Goal: Information Seeking & Learning: Check status

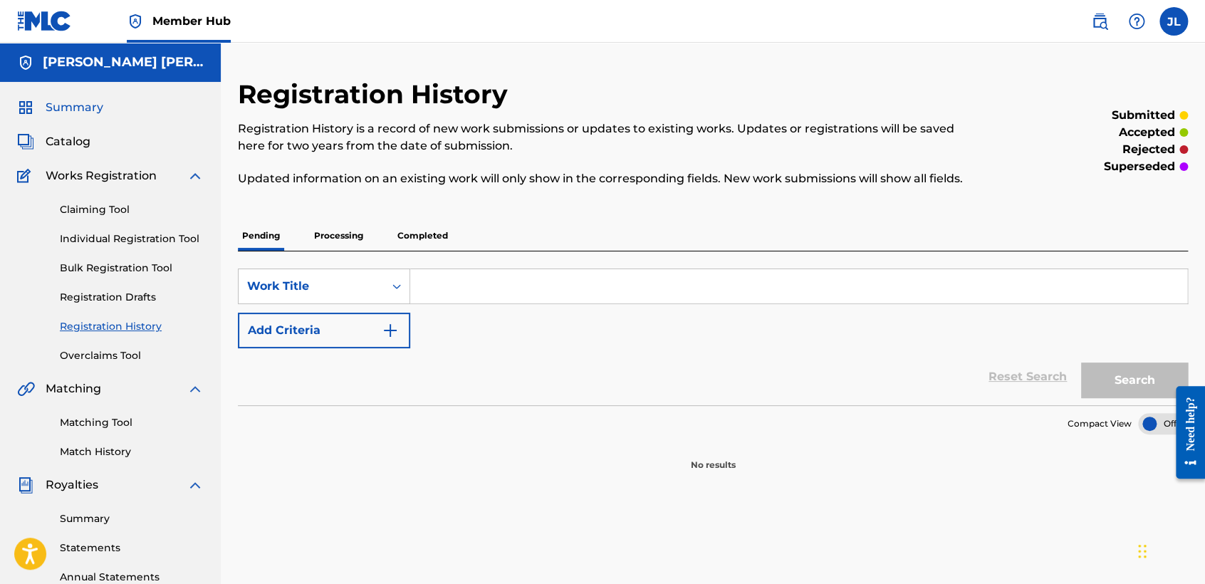
click at [75, 109] on span "Summary" at bounding box center [75, 107] width 58 height 17
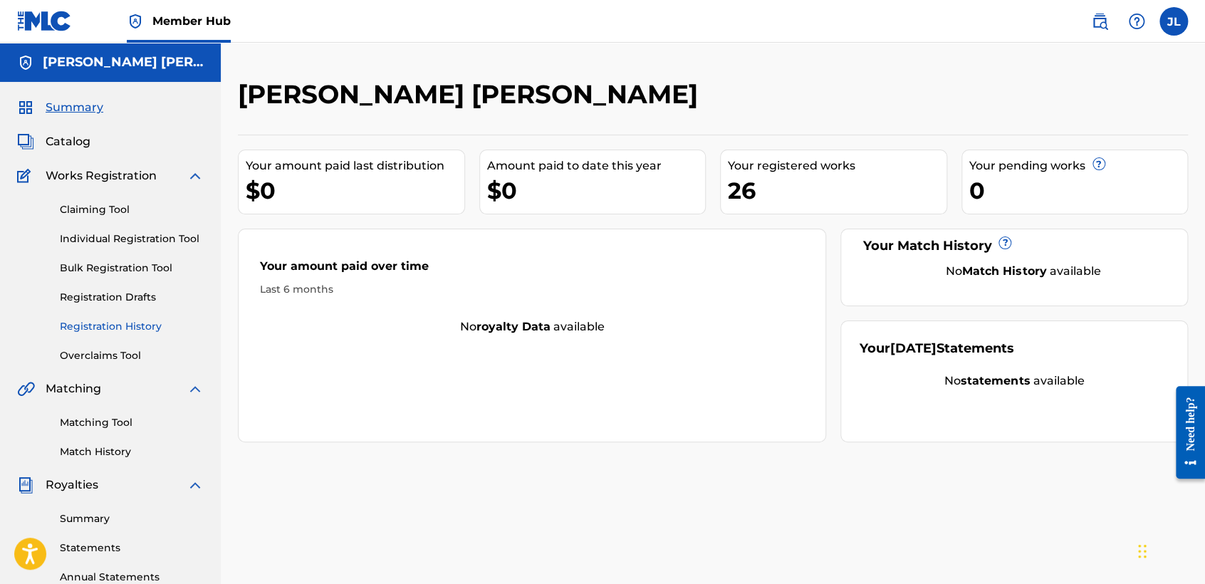
click at [123, 331] on link "Registration History" at bounding box center [132, 326] width 144 height 15
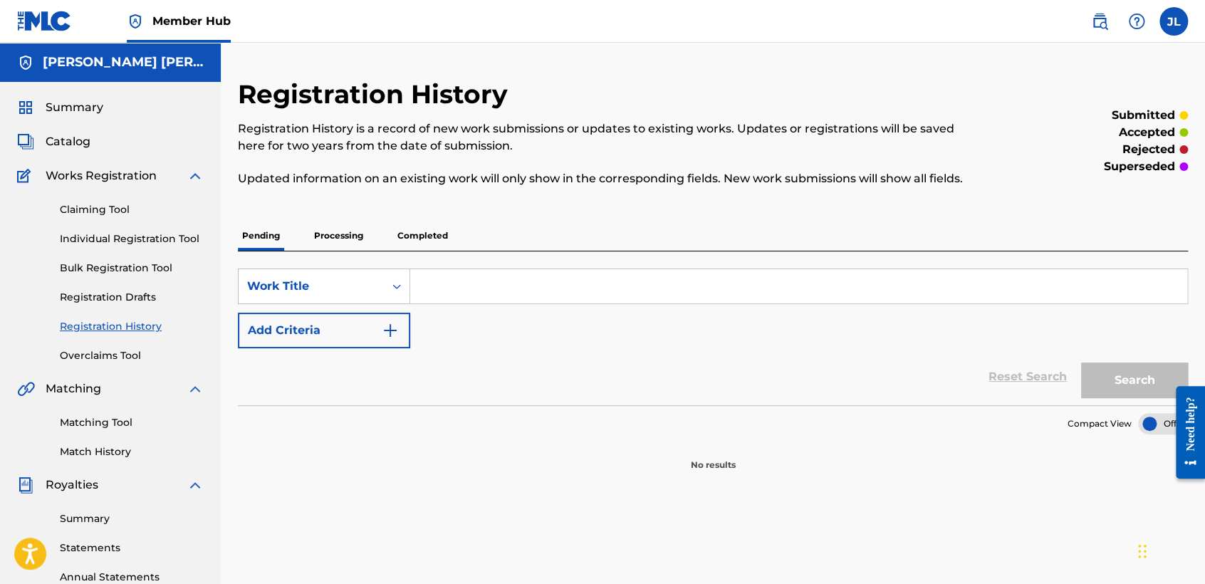
click at [332, 211] on div "Registration History Registration History is a record of new work submissions o…" at bounding box center [713, 274] width 950 height 393
drag, startPoint x: 343, startPoint y: 248, endPoint x: 345, endPoint y: 255, distance: 7.7
click at [345, 255] on div "Pending Processing Completed SearchWithCriteriafbe85bab-a973-45be-b027-7ac5f770…" at bounding box center [713, 346] width 950 height 251
click at [345, 248] on p "Processing" at bounding box center [339, 236] width 58 height 30
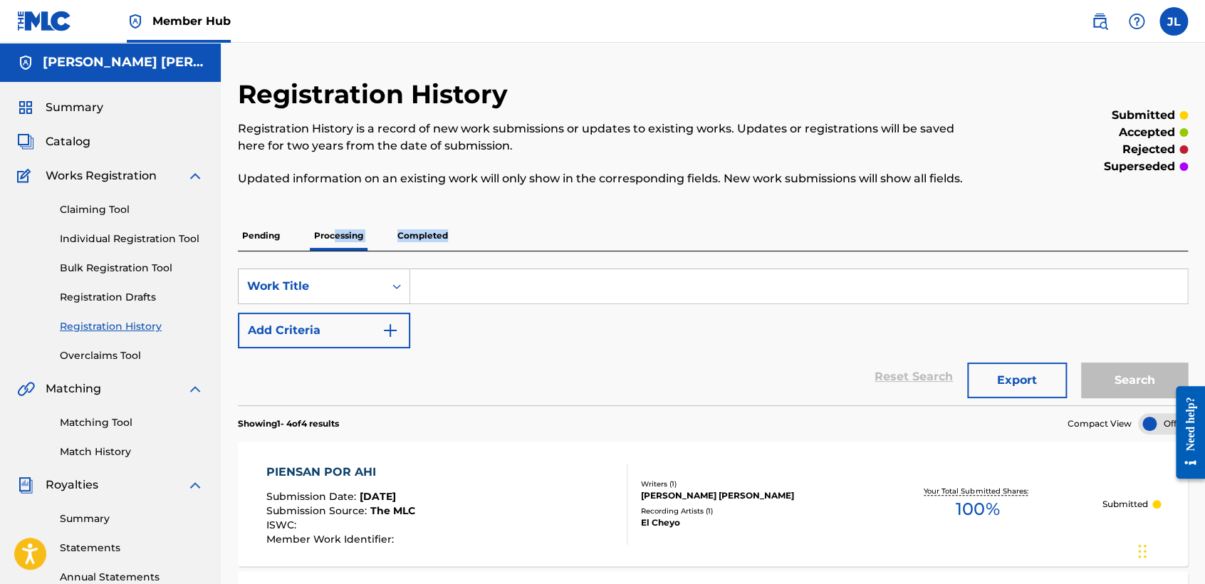
click at [655, 232] on div "Pending Processing Completed" at bounding box center [713, 236] width 950 height 30
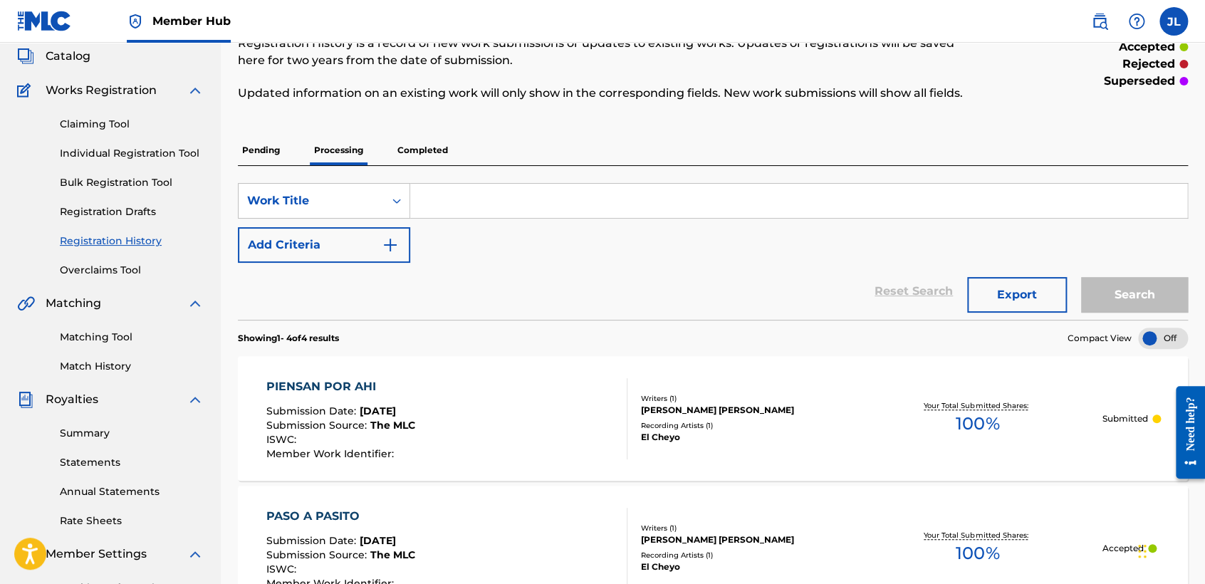
scroll to position [79, 0]
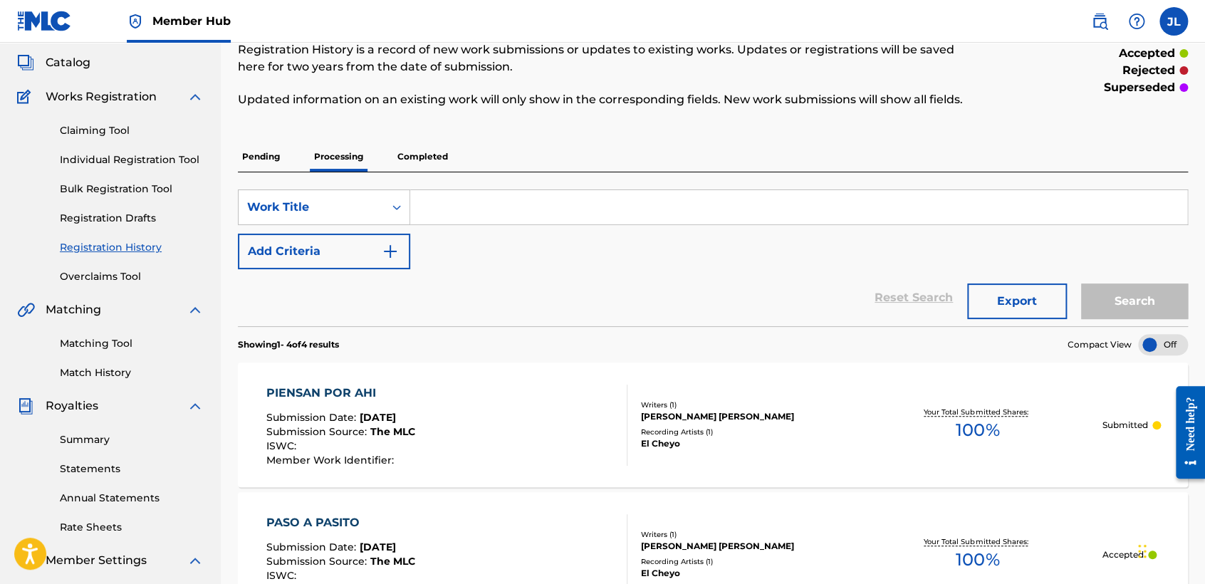
click at [427, 157] on p "Completed" at bounding box center [422, 157] width 59 height 30
